Goal: Navigation & Orientation: Find specific page/section

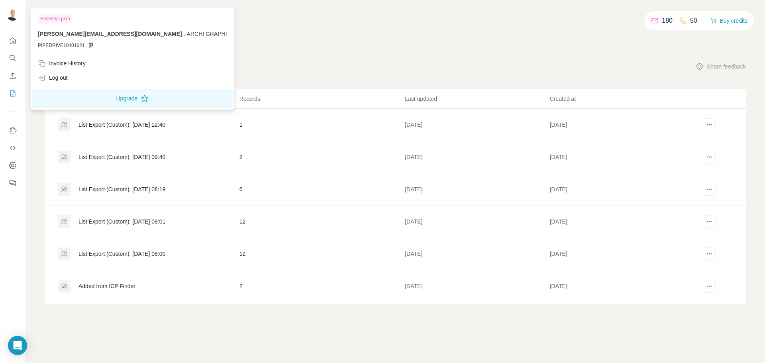
click at [10, 14] on img at bounding box center [12, 14] width 13 height 13
click at [11, 165] on icon "Dashboard" at bounding box center [13, 165] width 8 height 8
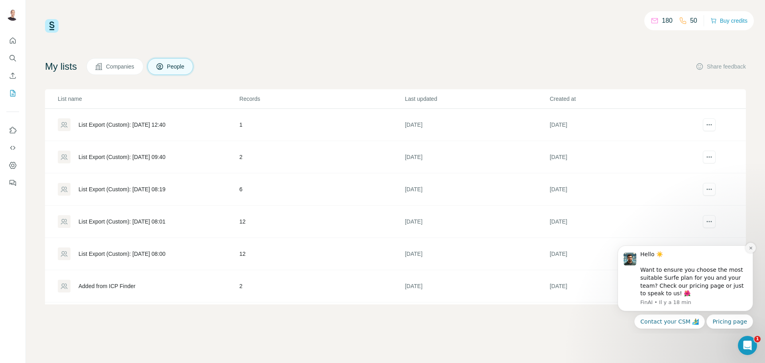
drag, startPoint x: 749, startPoint y: 246, endPoint x: 1360, endPoint y: 480, distance: 654.7
click at [749, 246] on icon "Dismiss notification" at bounding box center [751, 248] width 4 height 4
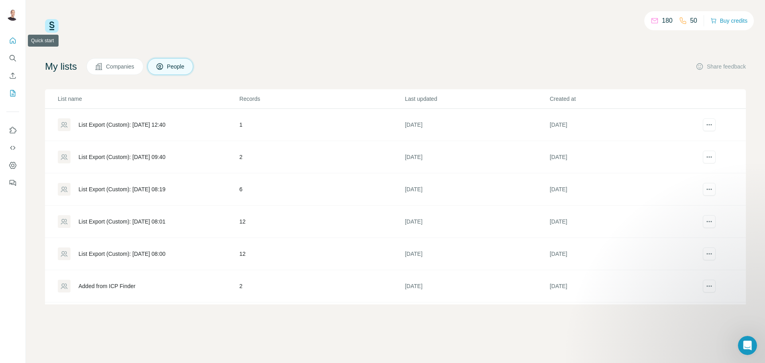
click at [16, 43] on icon "Quick start" at bounding box center [13, 41] width 8 height 8
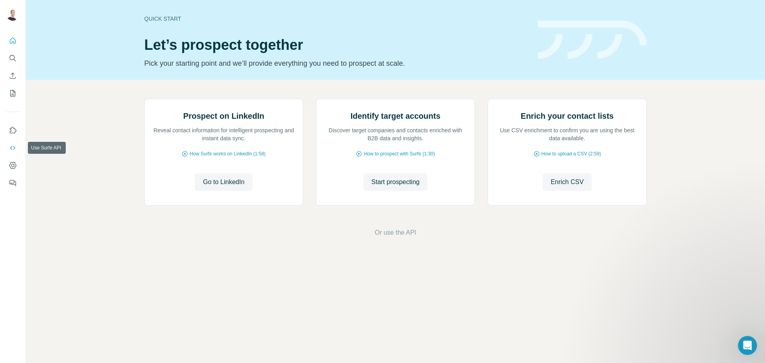
click at [10, 150] on icon "Use Surfe API" at bounding box center [13, 148] width 8 height 8
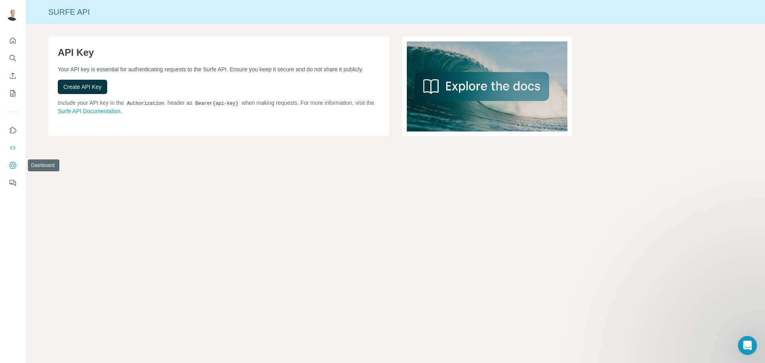
click at [12, 163] on icon "Dashboard" at bounding box center [13, 165] width 8 height 8
